Goal: Use online tool/utility: Utilize a website feature to perform a specific function

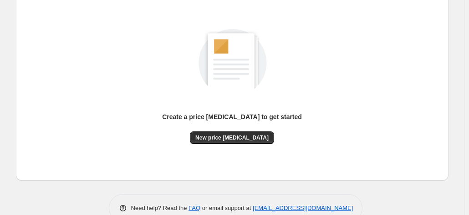
scroll to position [125, 0]
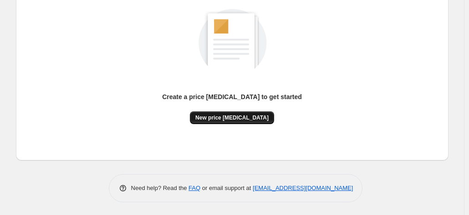
click at [238, 121] on button "New price [MEDICAL_DATA]" at bounding box center [232, 118] width 84 height 13
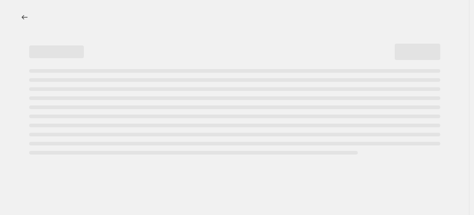
select select "percentage"
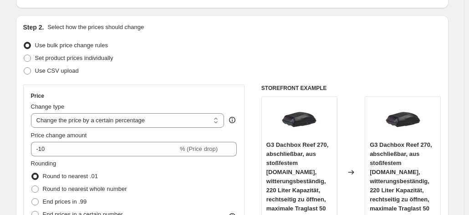
scroll to position [91, 0]
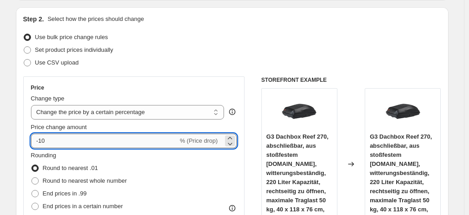
click at [123, 145] on input "-10" at bounding box center [104, 141] width 147 height 15
type input "-1"
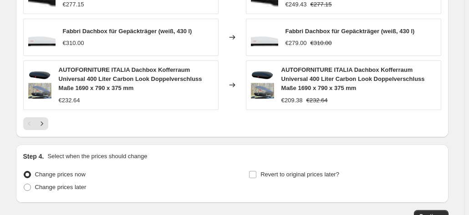
scroll to position [759, 0]
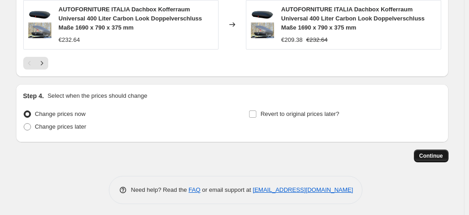
type input "-38"
click at [438, 154] on span "Continue" at bounding box center [431, 156] width 24 height 7
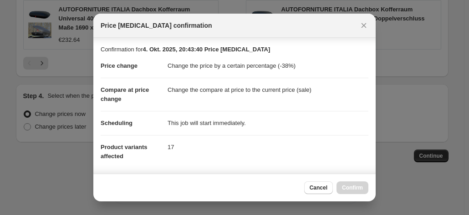
scroll to position [166, 0]
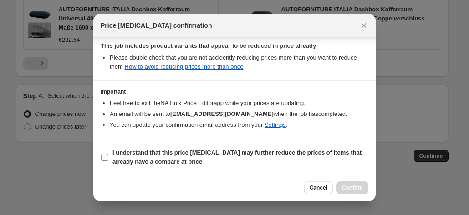
click at [245, 154] on b "I understand that this price [MEDICAL_DATA] may further reduce the prices of it…" at bounding box center [236, 157] width 249 height 16
click at [108, 154] on input "I understand that this price [MEDICAL_DATA] may further reduce the prices of it…" at bounding box center [104, 157] width 7 height 7
checkbox input "true"
click at [351, 193] on button "Confirm" at bounding box center [353, 188] width 32 height 13
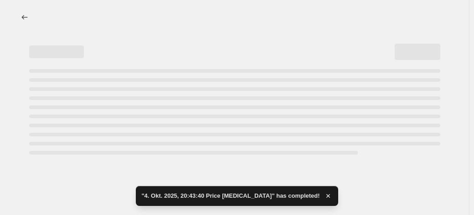
select select "percentage"
